Goal: Information Seeking & Learning: Learn about a topic

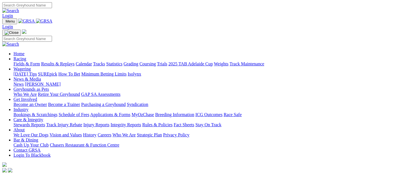
click at [26, 56] on link "Racing" at bounding box center [20, 58] width 13 height 5
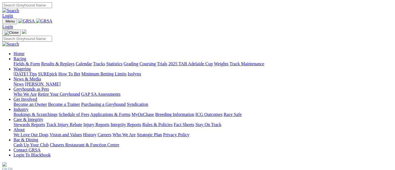
click at [26, 56] on link "Racing" at bounding box center [20, 58] width 13 height 5
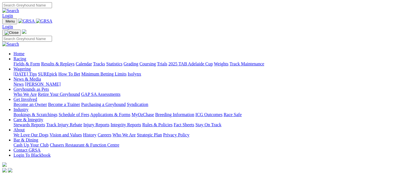
click at [26, 56] on link "Racing" at bounding box center [20, 58] width 13 height 5
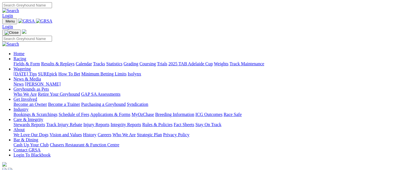
click at [18, 61] on link "Fields & Form" at bounding box center [27, 63] width 26 height 5
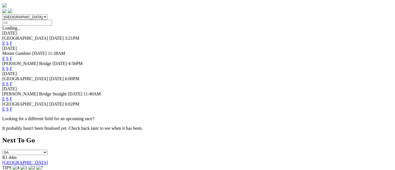
scroll to position [156, 0]
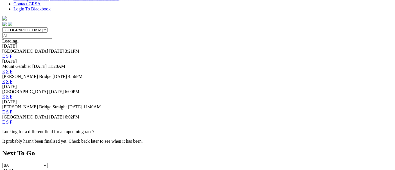
click at [12, 120] on link "F" at bounding box center [11, 122] width 3 height 5
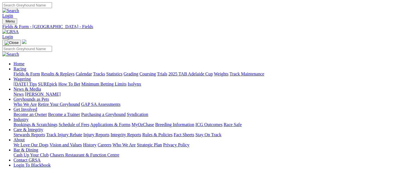
click at [23, 71] on link "Fields & Form" at bounding box center [27, 73] width 26 height 5
click at [92, 71] on link "Calendar" at bounding box center [84, 73] width 16 height 5
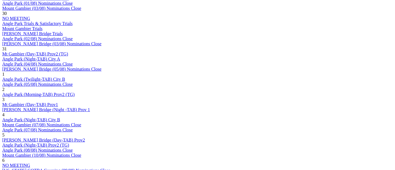
scroll to position [375, 0]
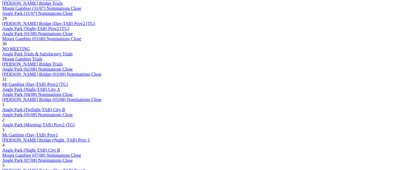
scroll to position [344, 0]
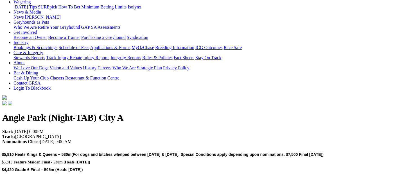
scroll to position [31, 0]
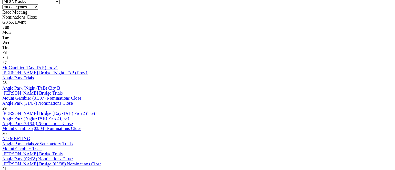
scroll to position [313, 0]
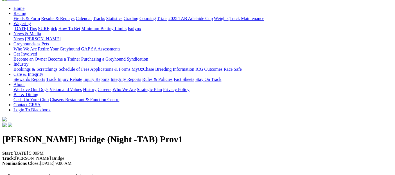
scroll to position [62, 0]
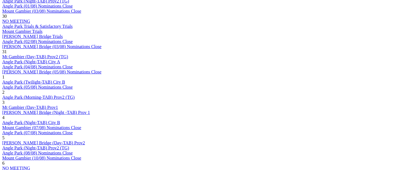
scroll to position [438, 0]
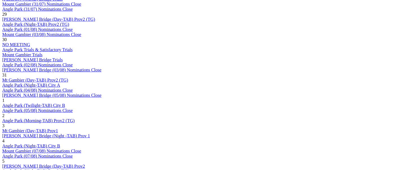
scroll to position [406, 0]
